Goal: Communication & Community: Participate in discussion

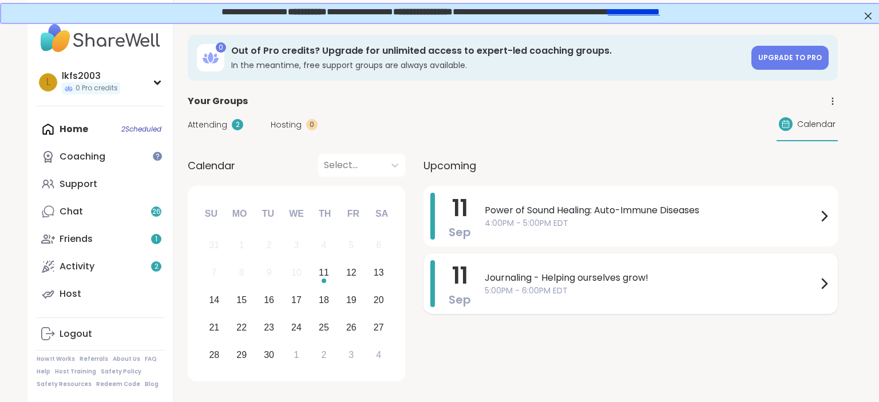
click at [544, 266] on div "Journaling - Helping ourselves grow! 5:00PM - 6:00PM EDT" at bounding box center [658, 283] width 346 height 47
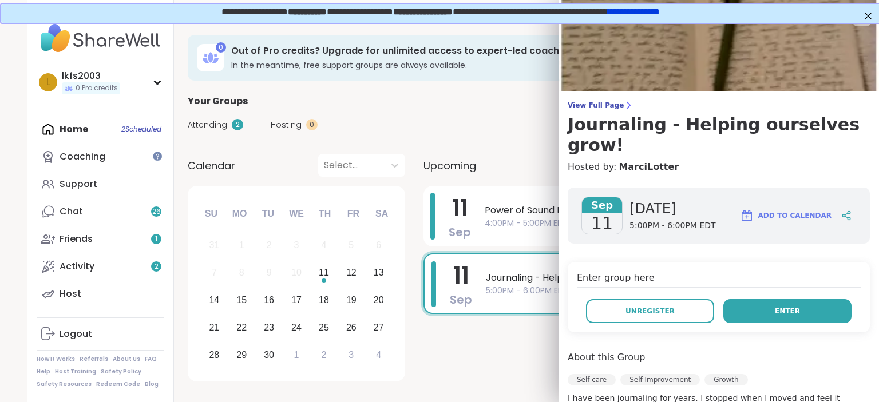
click at [739, 299] on button "Enter" at bounding box center [788, 311] width 128 height 24
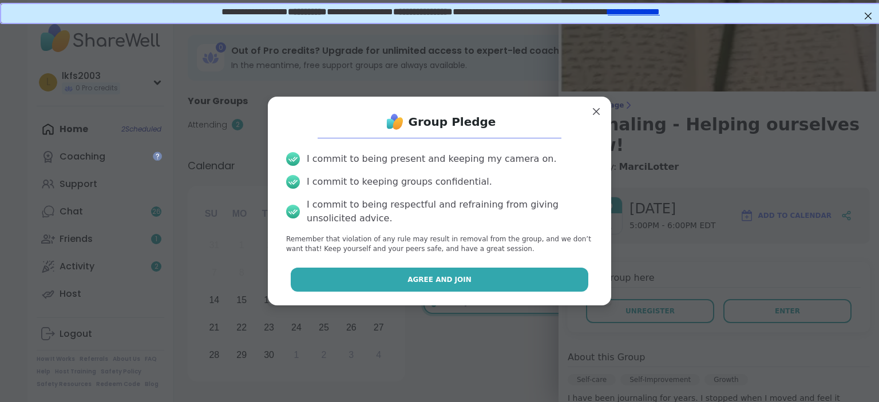
click at [574, 274] on button "Agree and Join" at bounding box center [440, 280] width 298 height 24
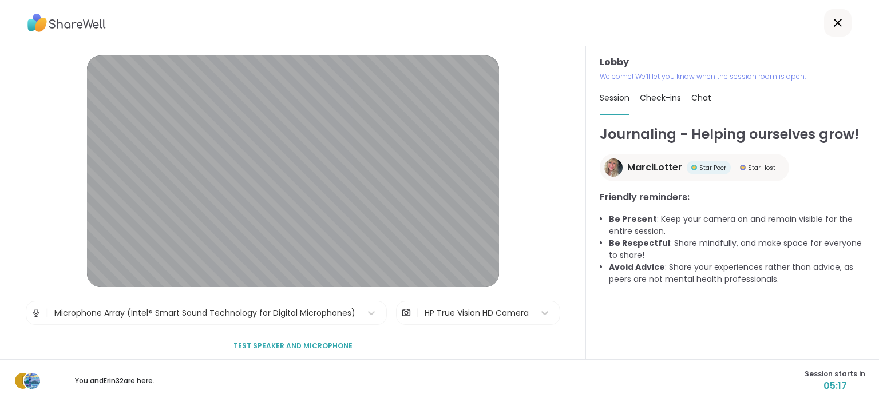
click at [879, 209] on div "Lobby Welcome! We’ll let you know when the session room is open. Session Check-…" at bounding box center [732, 202] width 293 height 313
click at [661, 101] on span "Check-ins" at bounding box center [660, 97] width 41 height 11
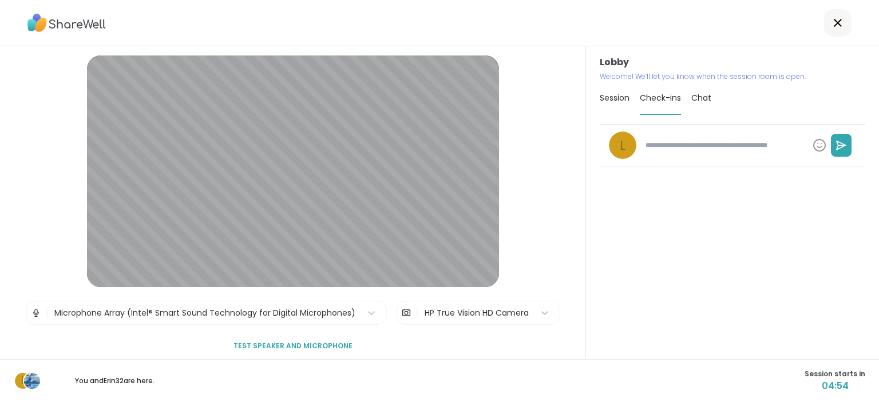
type textarea "*"
click at [623, 95] on span "Session" at bounding box center [615, 97] width 30 height 11
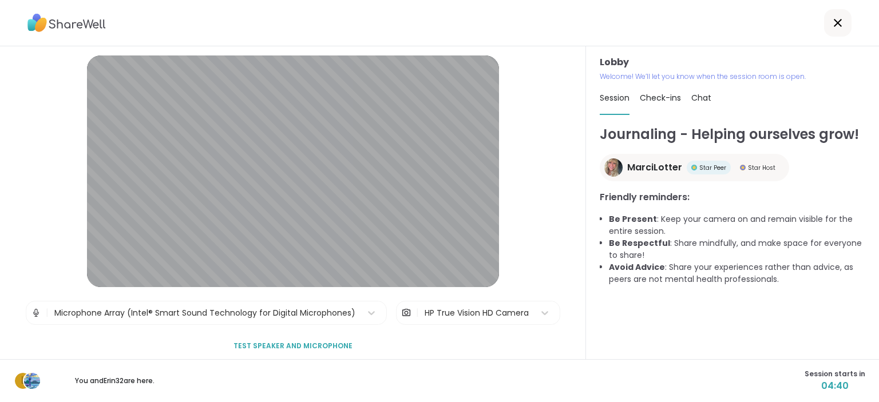
click at [836, 22] on icon at bounding box center [838, 23] width 14 height 14
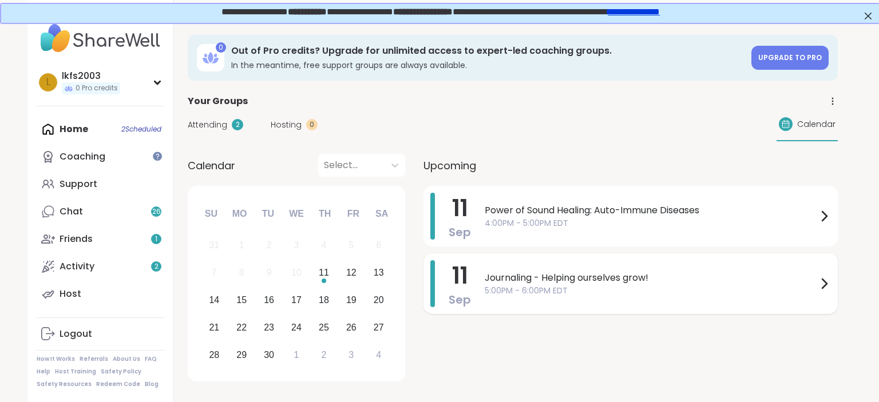
click at [614, 284] on span "Journaling - Helping ourselves grow!" at bounding box center [651, 278] width 333 height 14
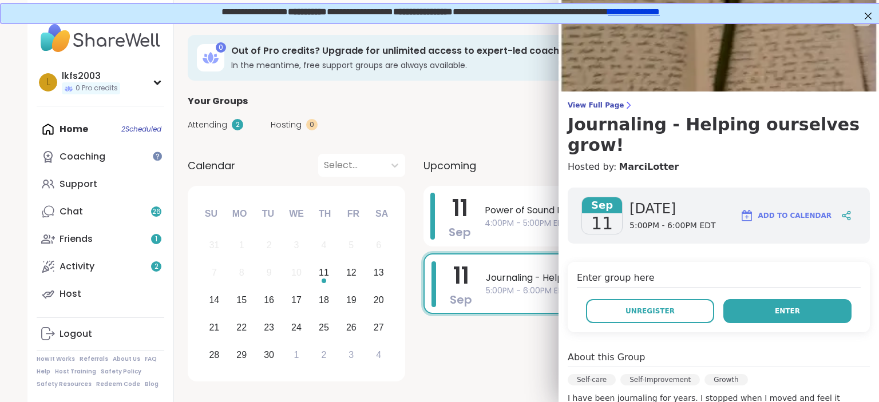
click at [745, 299] on button "Enter" at bounding box center [788, 311] width 128 height 24
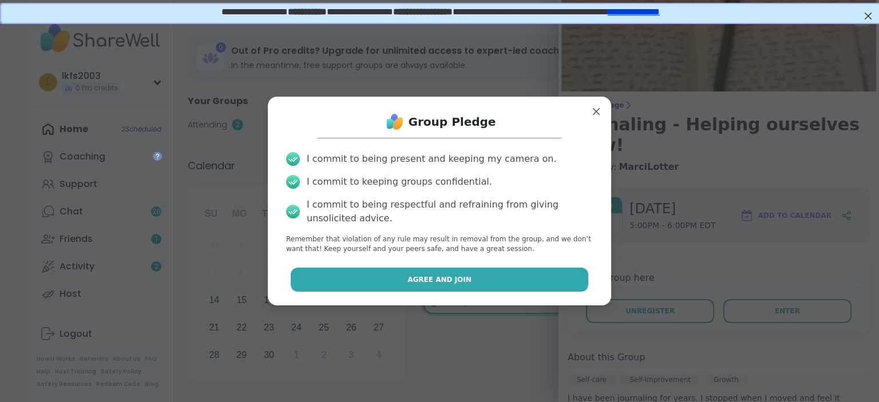
click at [551, 274] on button "Agree and Join" at bounding box center [440, 280] width 298 height 24
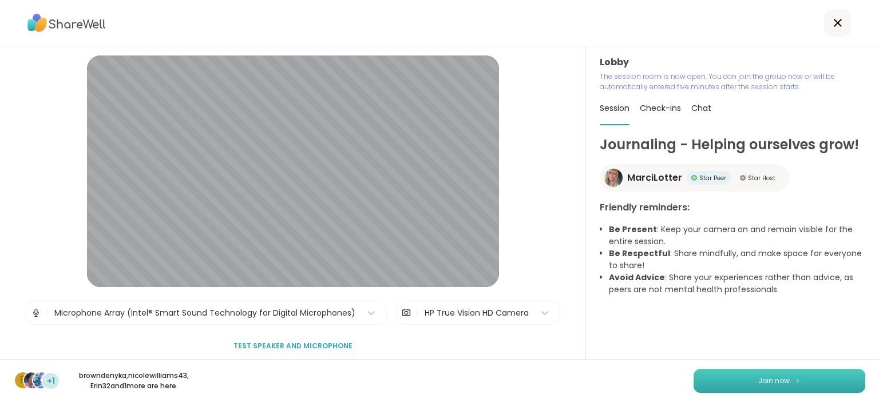
click at [751, 386] on button "Join now" at bounding box center [780, 381] width 172 height 24
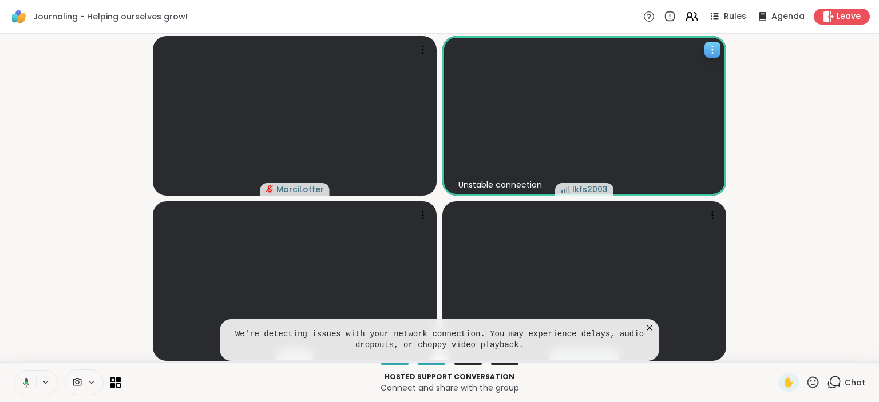
click at [617, 112] on div at bounding box center [584, 116] width 284 height 160
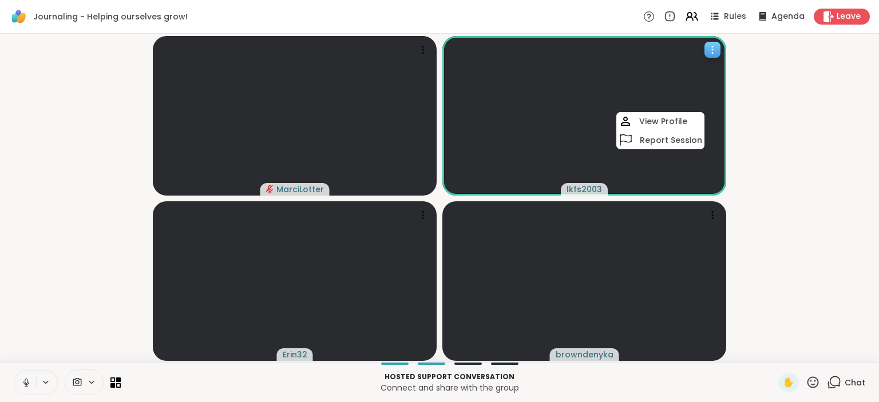
click at [491, 177] on div at bounding box center [584, 116] width 284 height 160
click at [596, 103] on div at bounding box center [584, 116] width 284 height 160
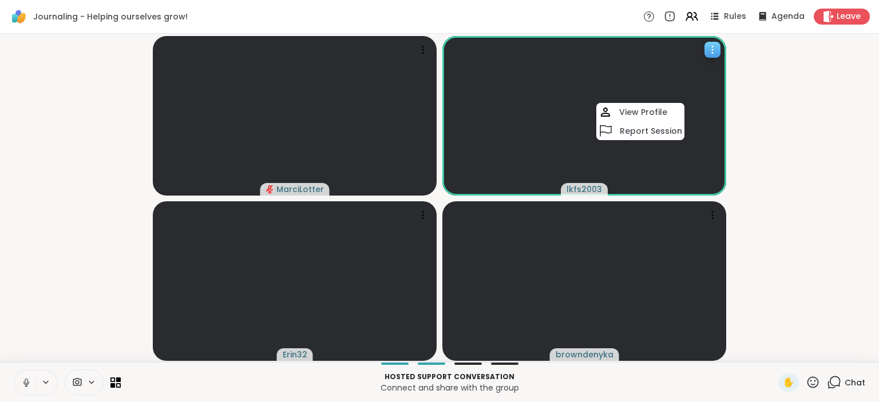
click at [583, 189] on span "lkfs2003" at bounding box center [584, 189] width 35 height 11
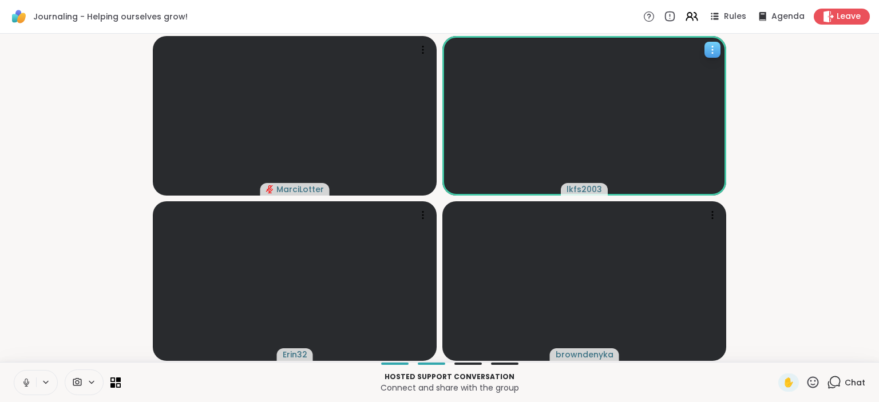
click at [583, 189] on span "lkfs2003" at bounding box center [584, 189] width 35 height 11
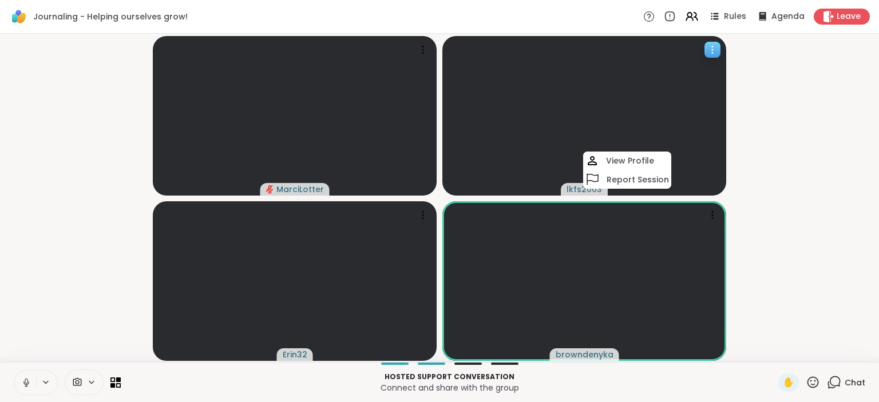
click at [709, 52] on icon at bounding box center [712, 49] width 11 height 11
click at [712, 49] on icon at bounding box center [712, 49] width 11 height 11
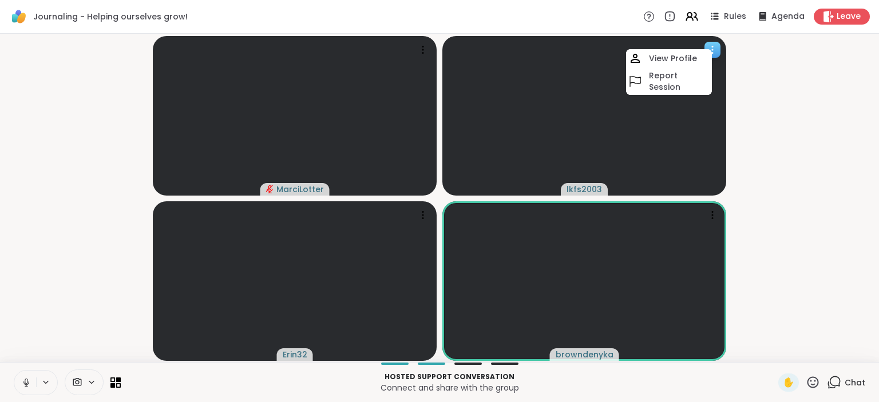
click at [671, 110] on div at bounding box center [584, 116] width 284 height 160
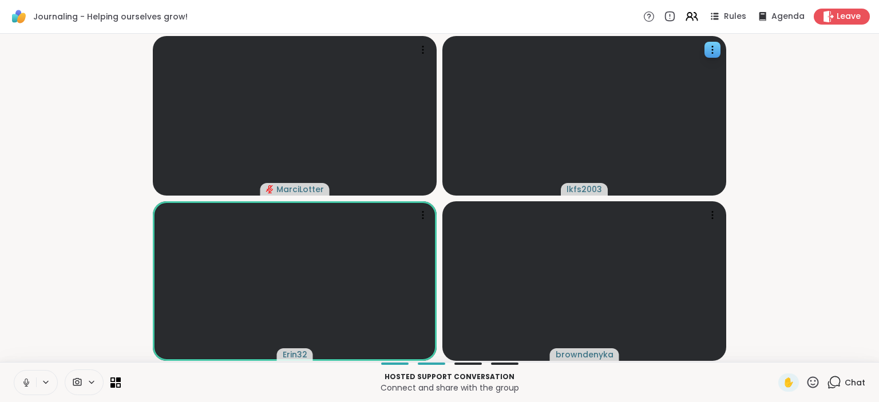
click at [854, 374] on div "Chat" at bounding box center [846, 383] width 38 height 18
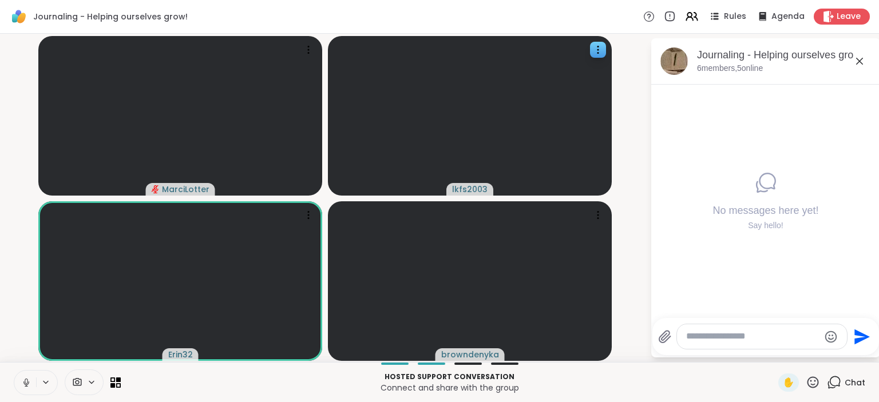
click at [717, 335] on textarea "Type your message" at bounding box center [752, 337] width 133 height 12
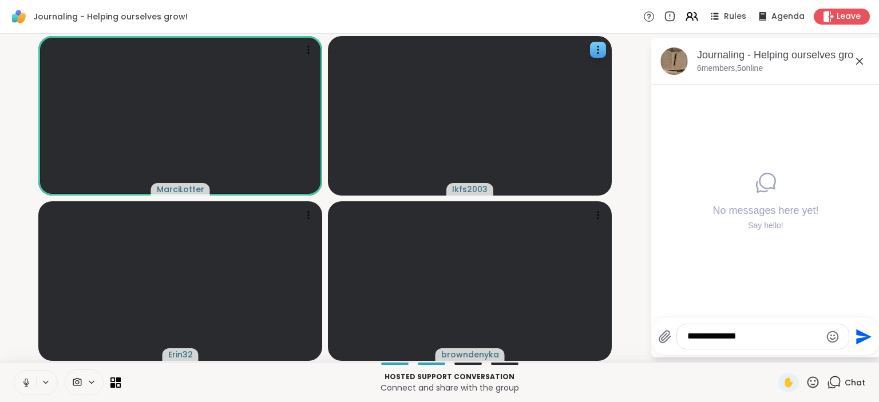
type textarea "**********"
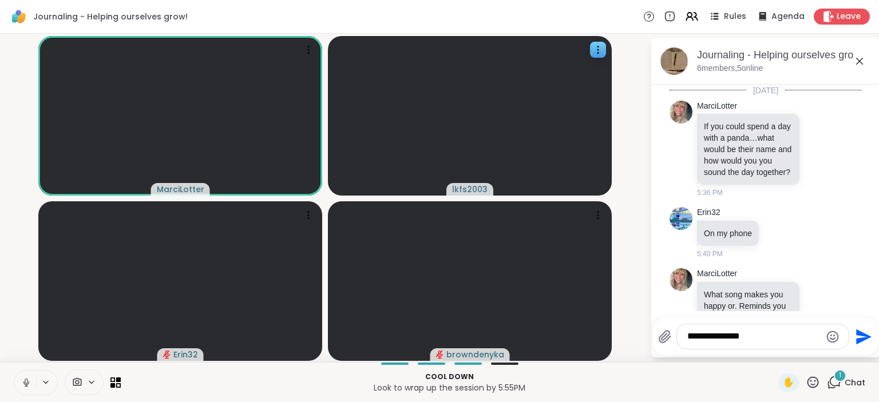
scroll to position [34, 0]
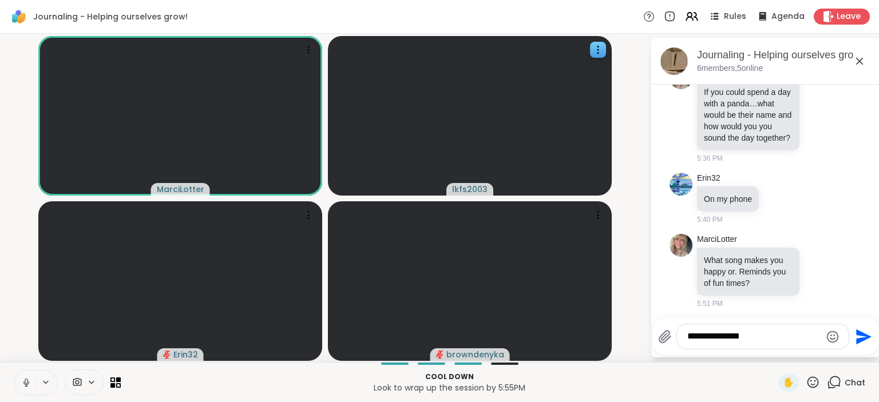
click at [717, 335] on textarea "**********" at bounding box center [754, 337] width 133 height 12
